Goal: Check status: Check status

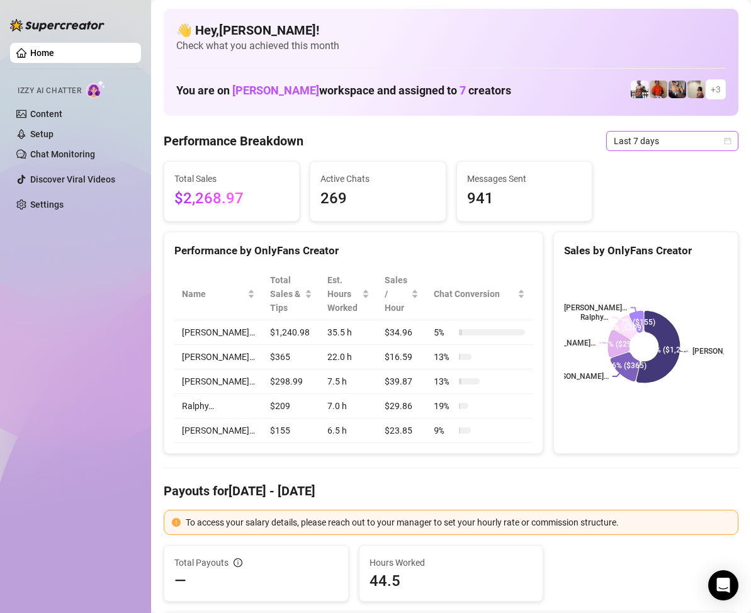
click at [724, 140] on icon "calendar" at bounding box center [728, 141] width 8 height 8
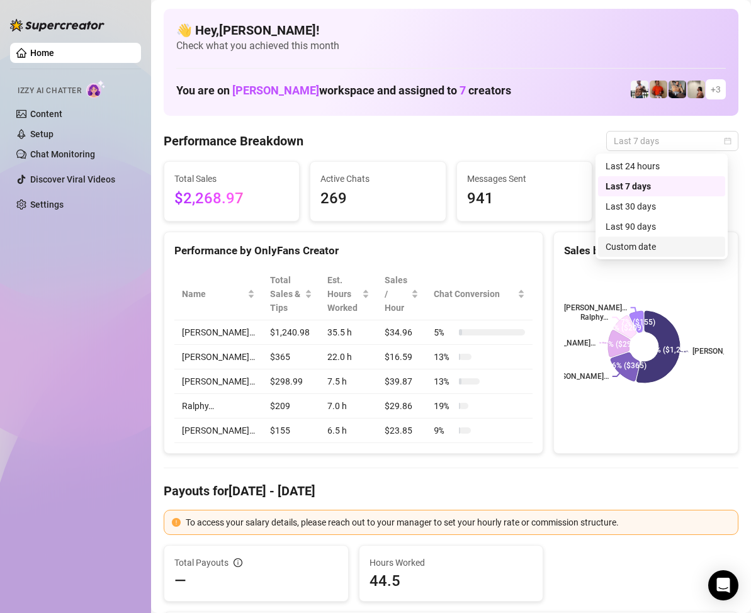
click at [650, 237] on div "Custom date" at bounding box center [661, 247] width 127 height 20
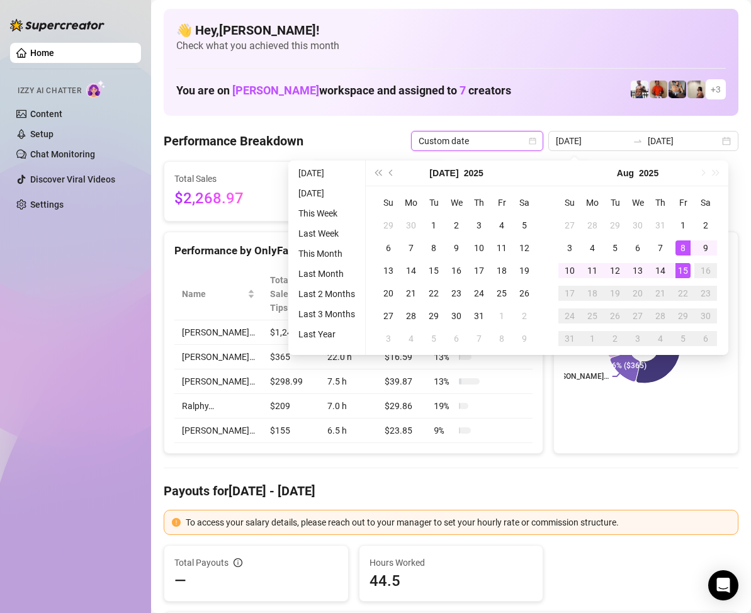
type input "[DATE]"
click at [682, 272] on div "15" at bounding box center [682, 270] width 15 height 15
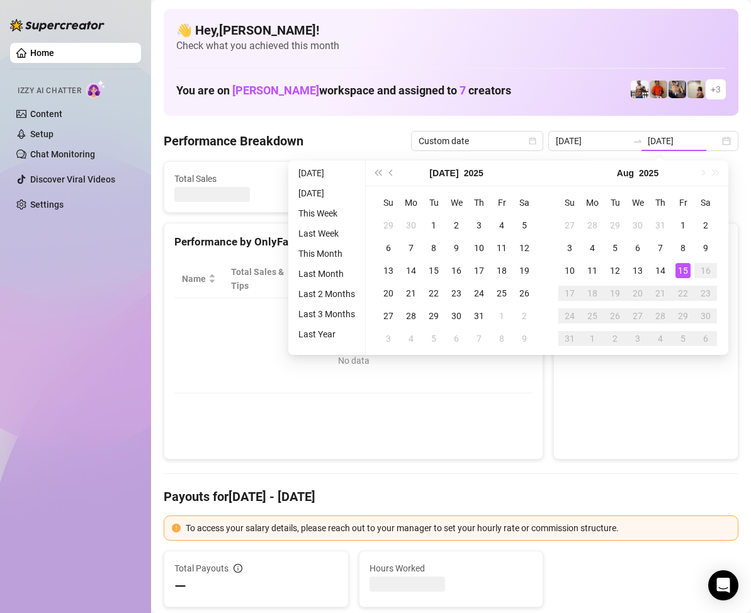
type input "[DATE]"
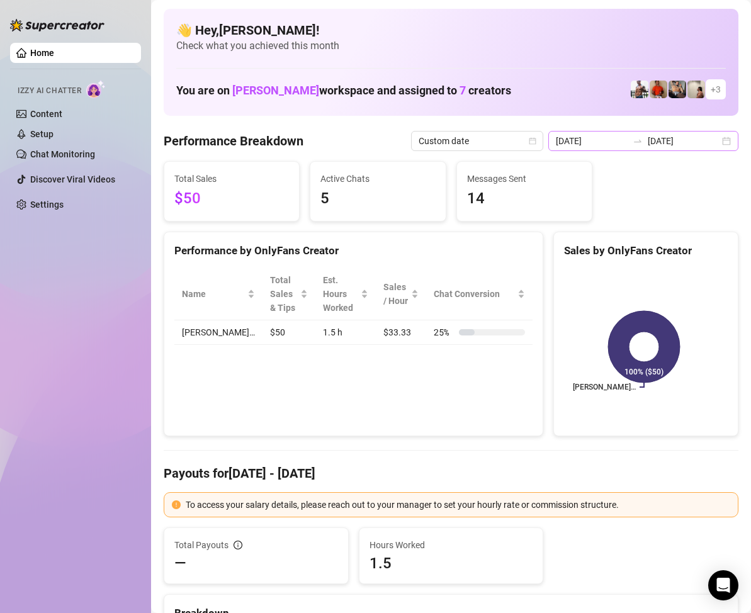
click at [716, 147] on div "[DATE] [DATE]" at bounding box center [643, 141] width 190 height 20
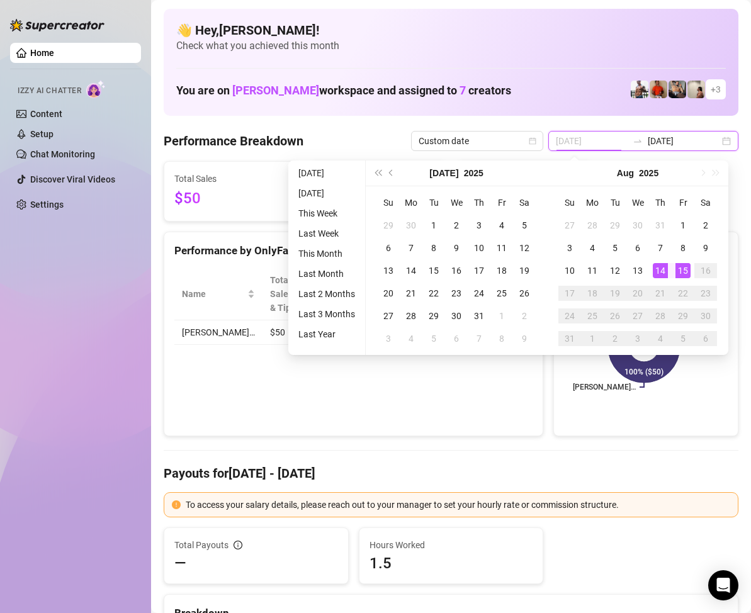
type input "[DATE]"
click at [659, 269] on div "14" at bounding box center [660, 270] width 15 height 15
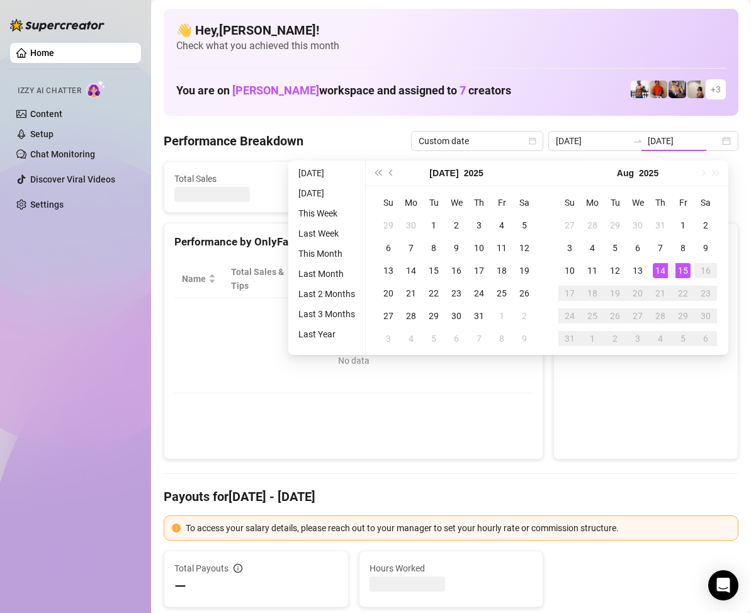
type input "[DATE]"
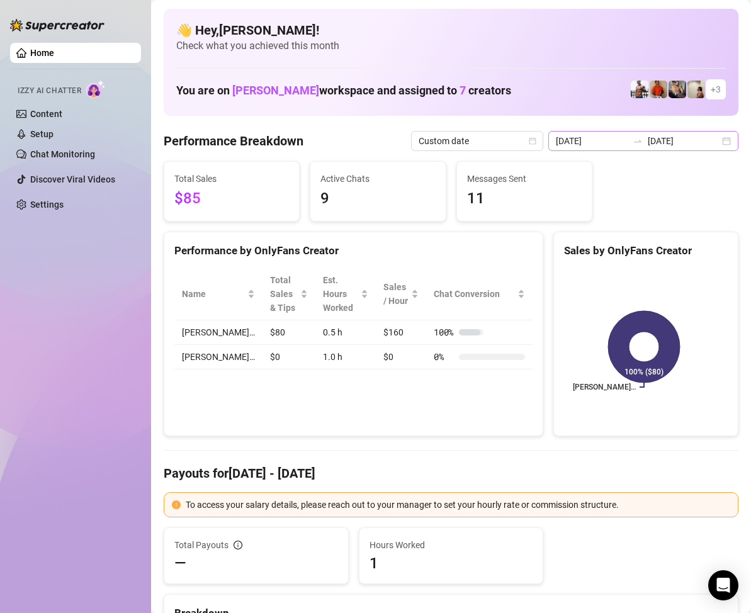
click at [721, 145] on div "[DATE] [DATE]" at bounding box center [643, 141] width 190 height 20
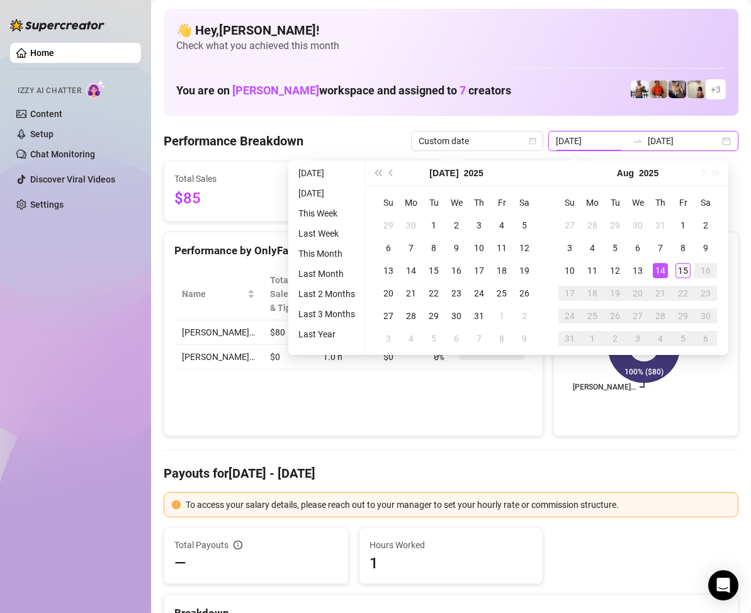
type input "[DATE]"
click at [688, 270] on div "15" at bounding box center [682, 270] width 15 height 15
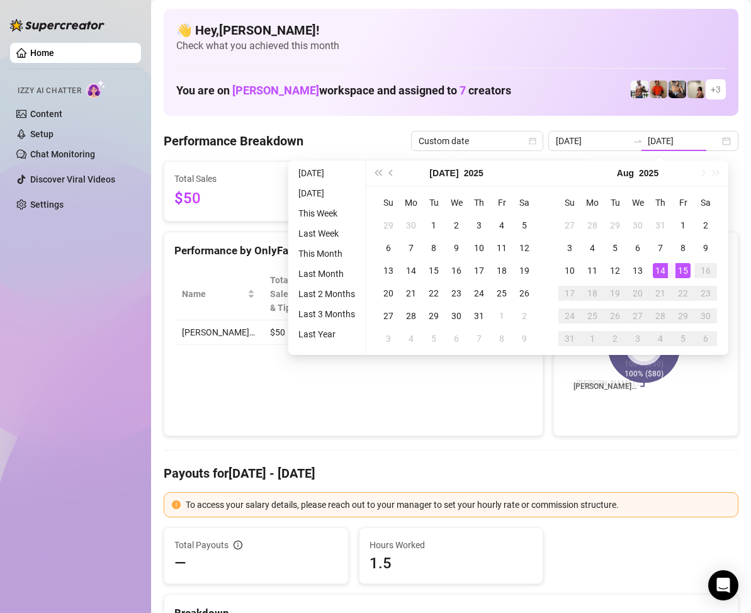
type input "[DATE]"
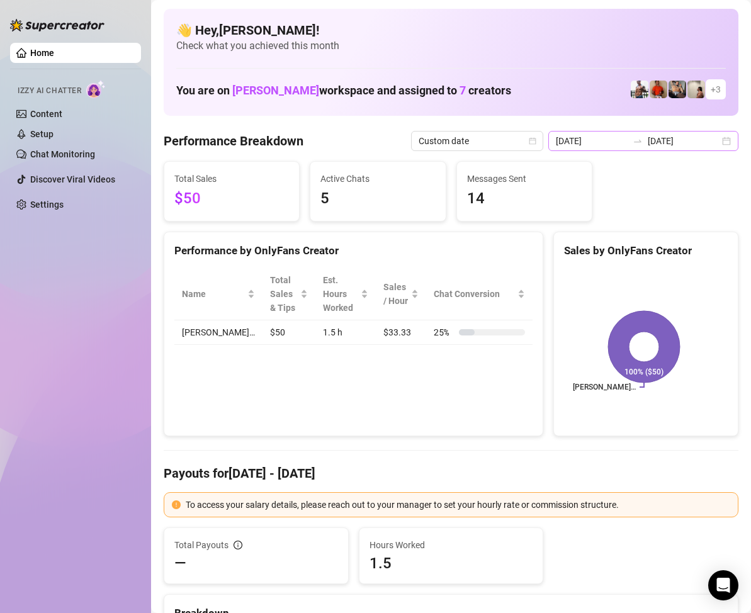
click at [713, 138] on div "[DATE] [DATE]" at bounding box center [643, 141] width 190 height 20
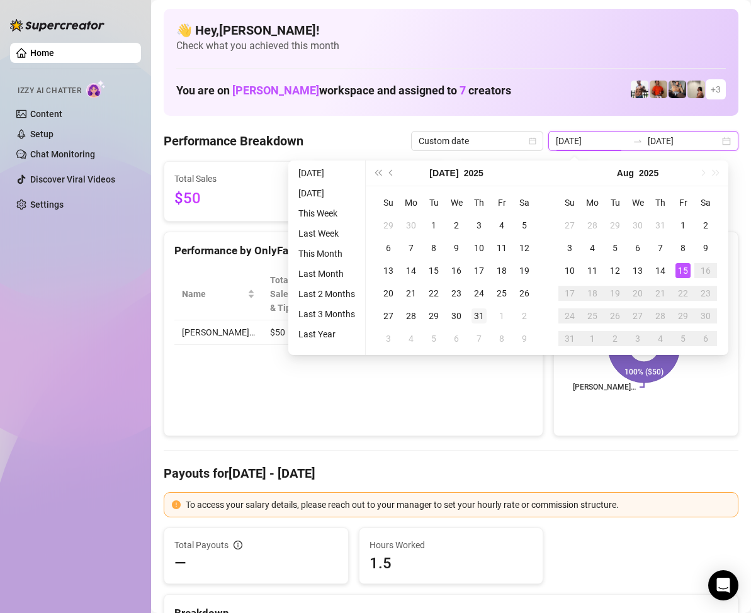
type input "[DATE]"
click at [473, 316] on div "31" at bounding box center [478, 315] width 15 height 15
type input "[DATE]"
click at [684, 271] on div "15" at bounding box center [682, 270] width 15 height 15
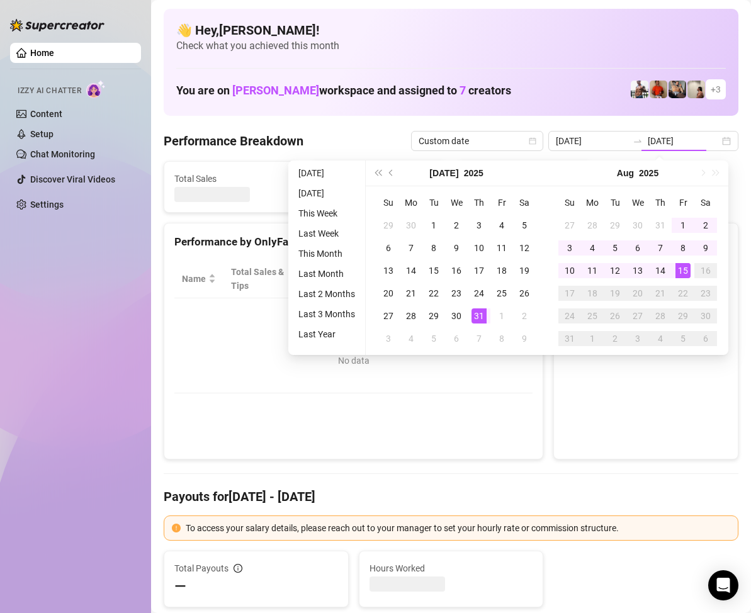
type input "[DATE]"
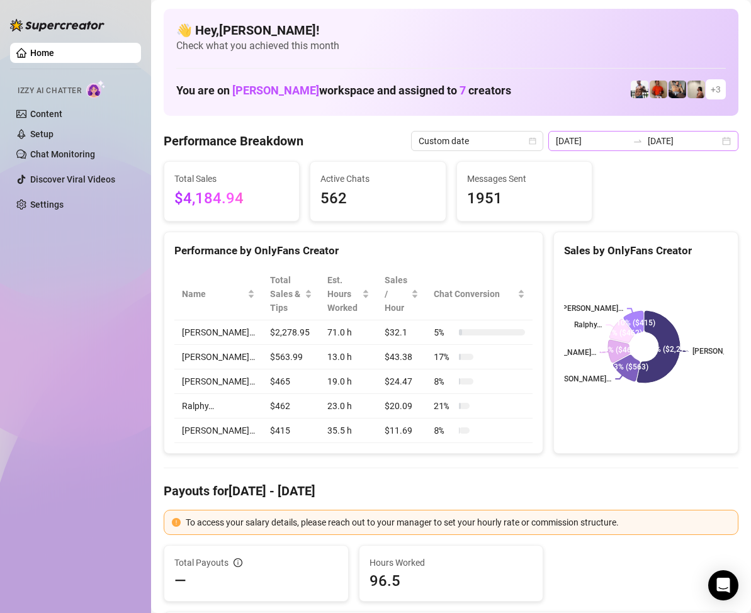
click at [718, 137] on div "[DATE] [DATE]" at bounding box center [643, 141] width 190 height 20
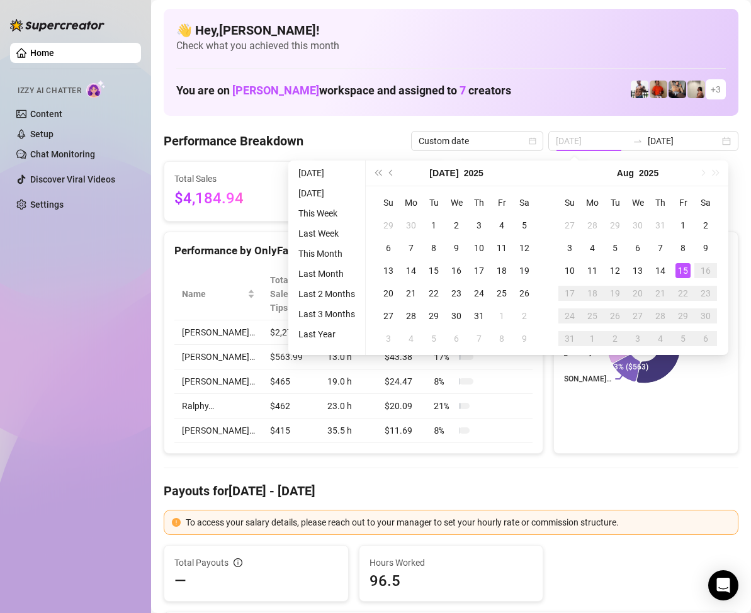
click at [682, 269] on div "15" at bounding box center [682, 270] width 15 height 15
type input "[DATE]"
